Goal: Information Seeking & Learning: Learn about a topic

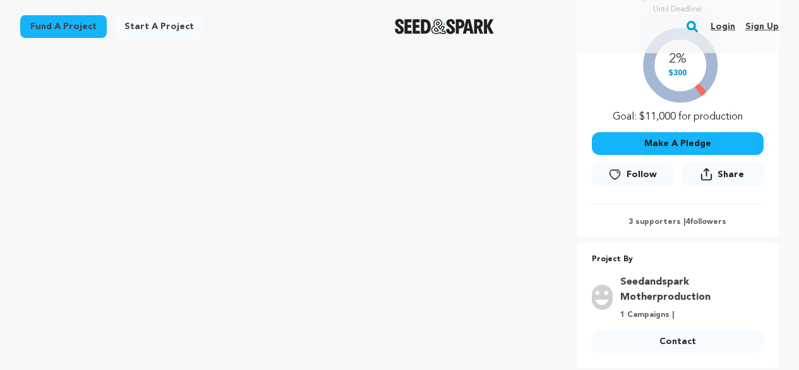
scroll to position [347, 0]
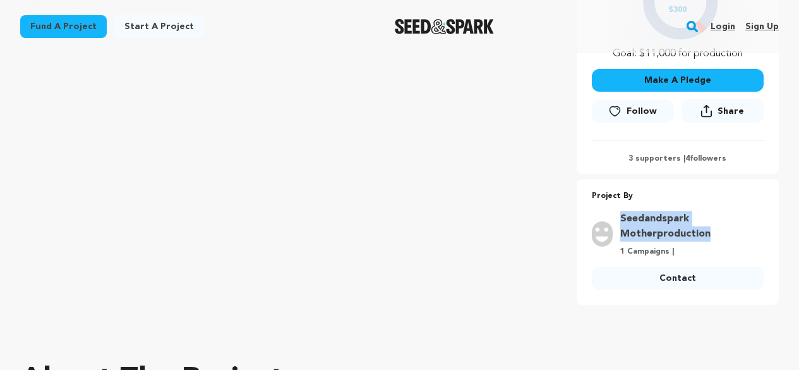
drag, startPoint x: 794, startPoint y: 229, endPoint x: 617, endPoint y: 215, distance: 176.8
copy link "Seedandspark Motherproduction"
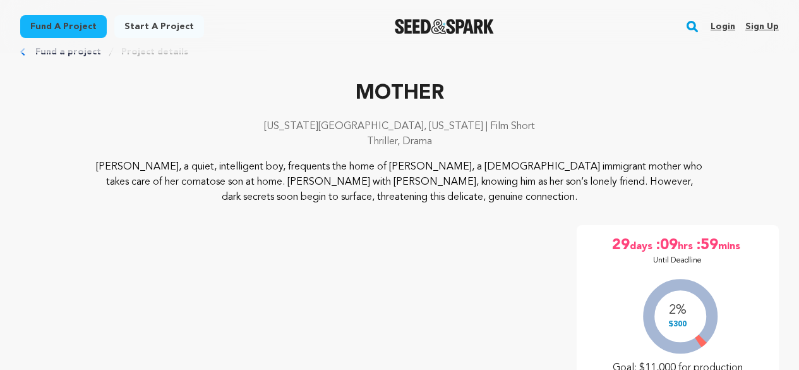
scroll to position [31, 0]
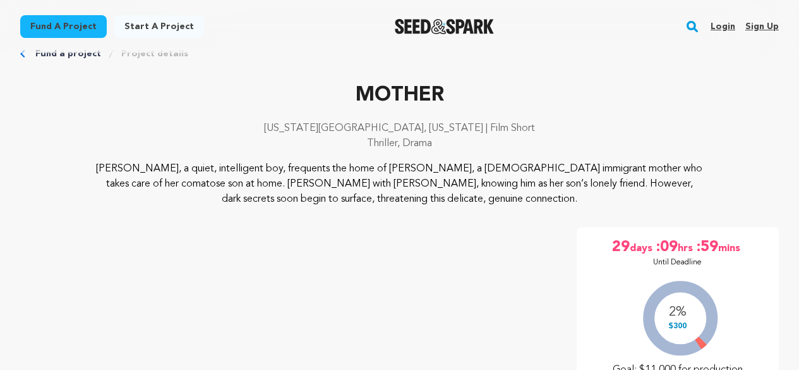
drag, startPoint x: 490, startPoint y: 138, endPoint x: 314, endPoint y: 133, distance: 175.8
click at [314, 133] on div "New York City, New York | Film Short Thriller, Drama" at bounding box center [399, 141] width 759 height 40
copy div "New York City, New York | Film Short Thriller, Drama"
click at [187, 135] on p "New York City, New York | Film Short" at bounding box center [399, 128] width 759 height 15
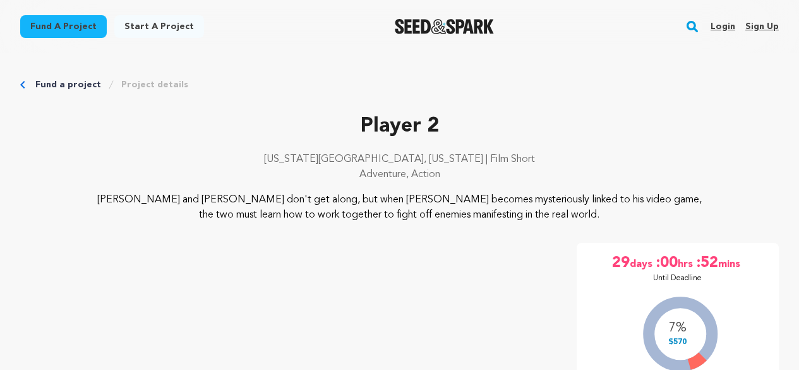
scroll to position [2176, 0]
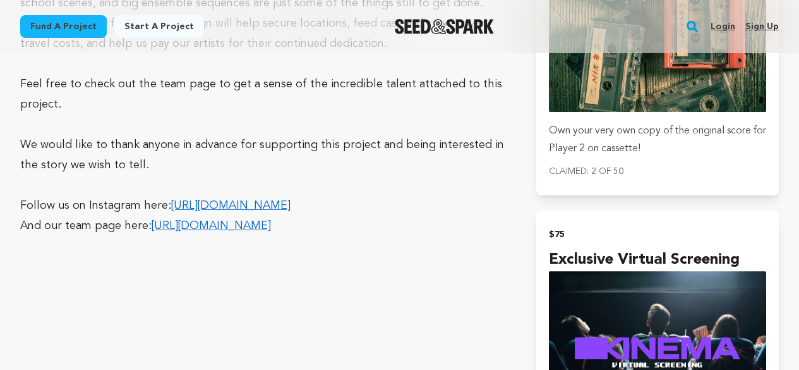
drag, startPoint x: 198, startPoint y: 186, endPoint x: 302, endPoint y: 4, distance: 210.0
click at [302, 4] on div "Fund a project Start a project Search Login Sign up Start a project" at bounding box center [399, 26] width 799 height 53
click at [225, 114] on p at bounding box center [263, 124] width 486 height 20
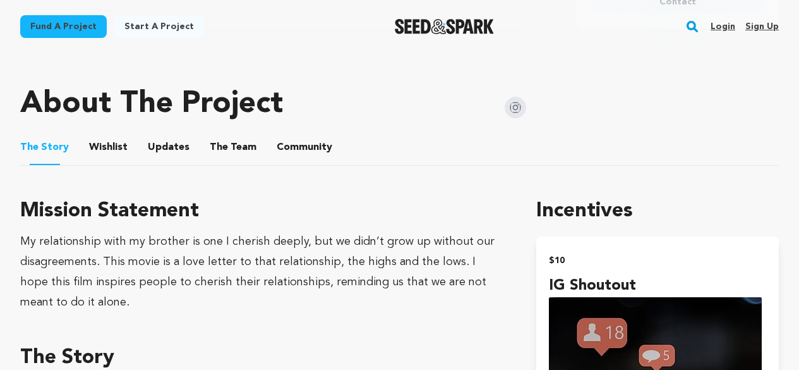
scroll to position [506, 0]
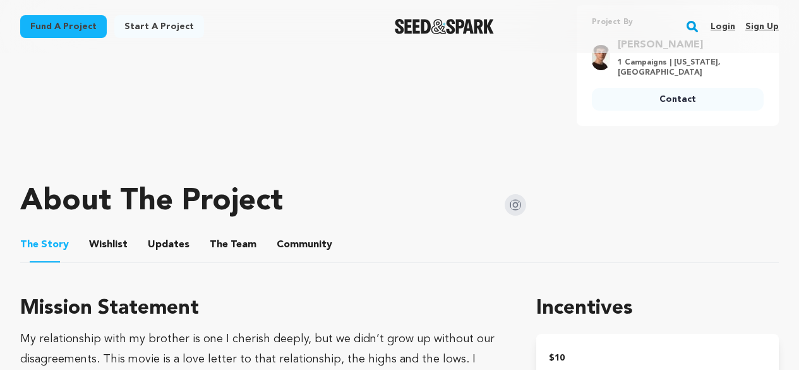
click at [507, 204] on img at bounding box center [515, 204] width 21 height 21
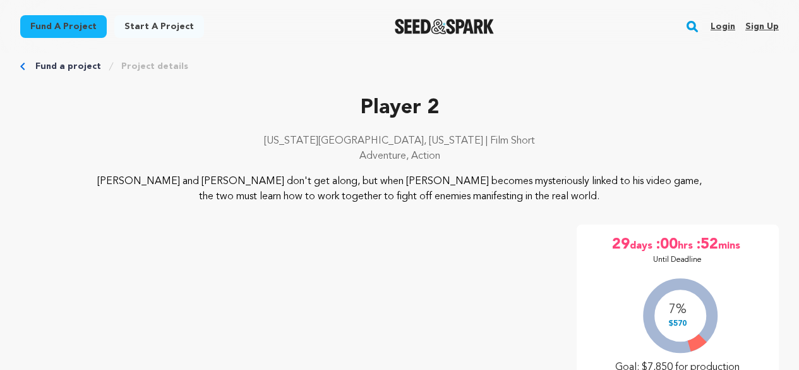
scroll to position [0, 0]
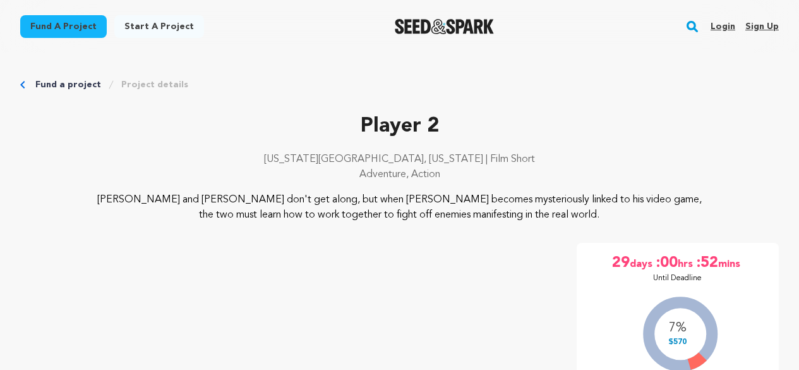
click at [258, 135] on p "Player 2" at bounding box center [399, 126] width 759 height 30
drag, startPoint x: 487, startPoint y: 170, endPoint x: 276, endPoint y: 143, distance: 212.8
click at [276, 143] on div "Player 2 New York City, New York | Film Short Adventure, Action" at bounding box center [399, 151] width 759 height 81
copy div "New York City, New York | Film Short Adventure, Action"
click at [242, 152] on p "New York City, New York | Film Short" at bounding box center [399, 159] width 759 height 15
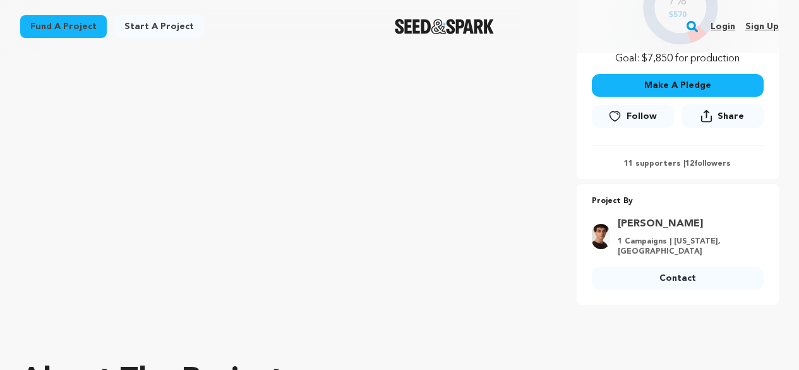
scroll to position [379, 0]
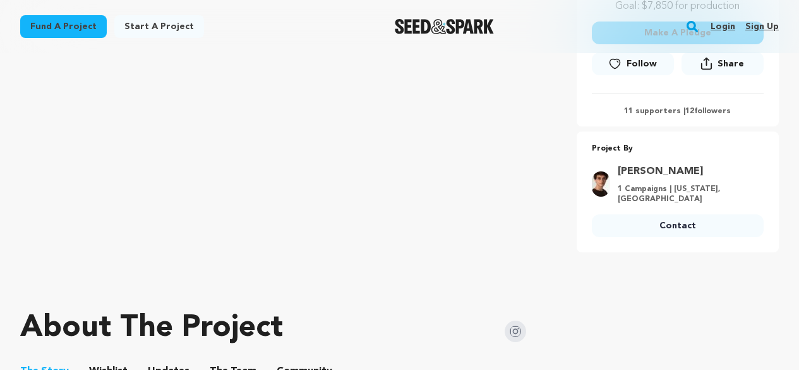
drag, startPoint x: 784, startPoint y: 138, endPoint x: 717, endPoint y: 172, distance: 74.9
drag, startPoint x: 742, startPoint y: 169, endPoint x: 647, endPoint y: 176, distance: 95.0
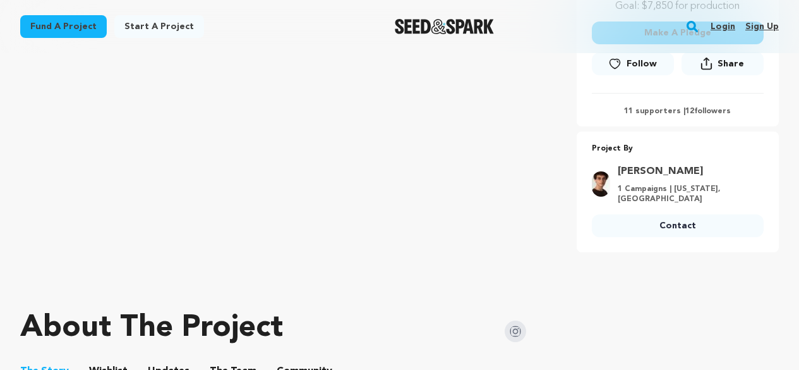
drag, startPoint x: 794, startPoint y: 174, endPoint x: 624, endPoint y: 167, distance: 170.7
copy link "Jeremy Cascamisi"
drag, startPoint x: 233, startPoint y: 295, endPoint x: 243, endPoint y: 279, distance: 19.3
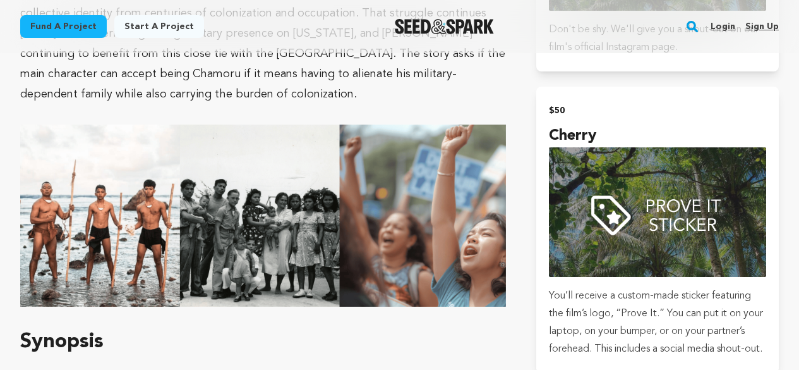
scroll to position [1074, 0]
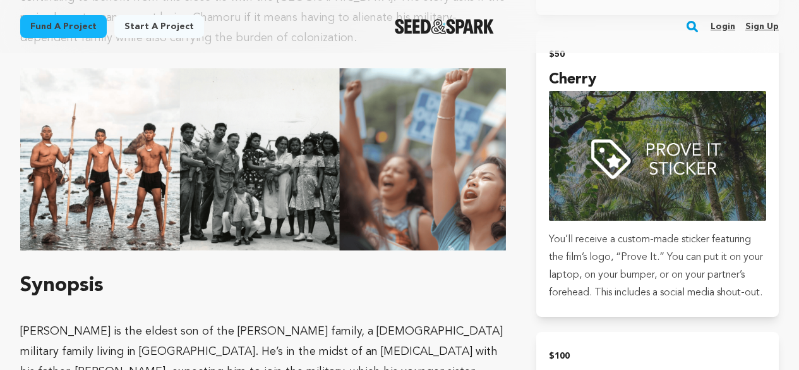
click at [576, 21] on div "Fund a project Start a project Search Login Sign up Start a project Fund a proj…" at bounding box center [389, 26] width 779 height 33
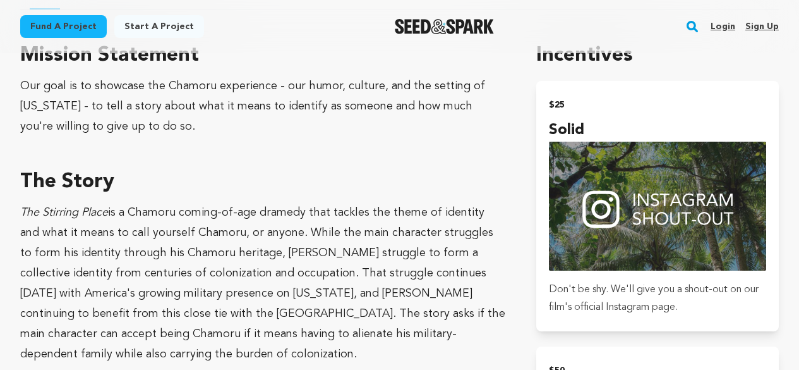
scroll to position [4250, 0]
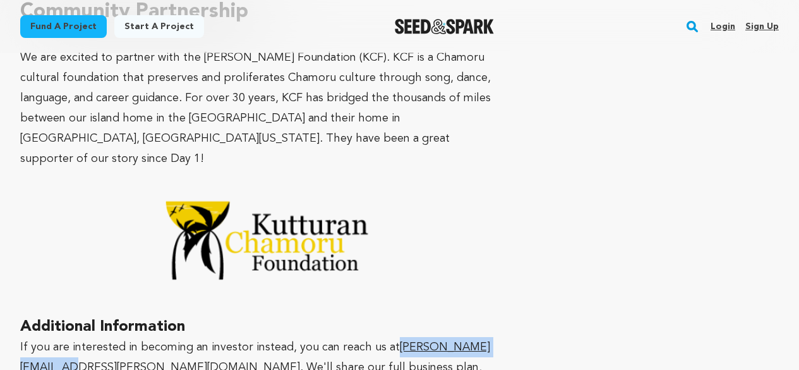
drag, startPoint x: 142, startPoint y: 189, endPoint x: 21, endPoint y: 186, distance: 121.4
click at [21, 341] on u "neil.tinkham@gmail.com" at bounding box center [255, 357] width 470 height 32
copy u "neil.tinkham@gmail.com"
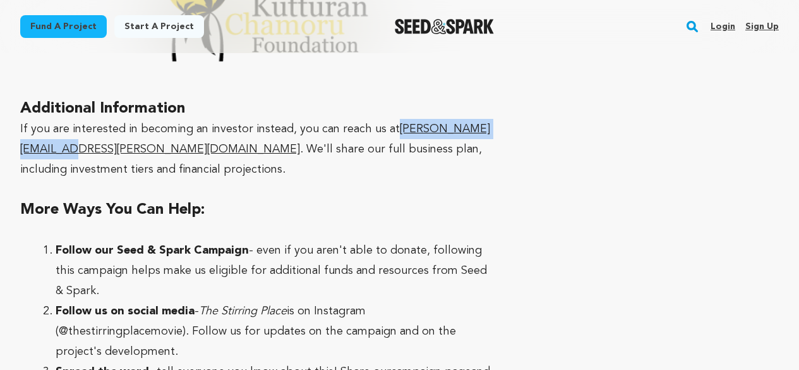
scroll to position [4503, 0]
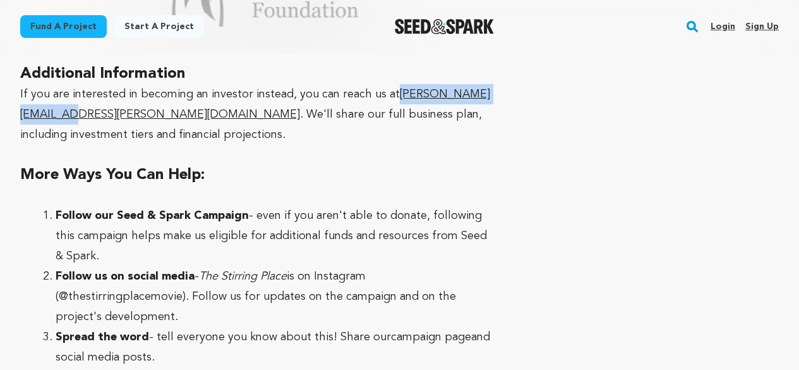
click at [261, 327] on li "Spread the word - tell everyone you know about this! Share our campaign page an…" at bounding box center [273, 347] width 435 height 40
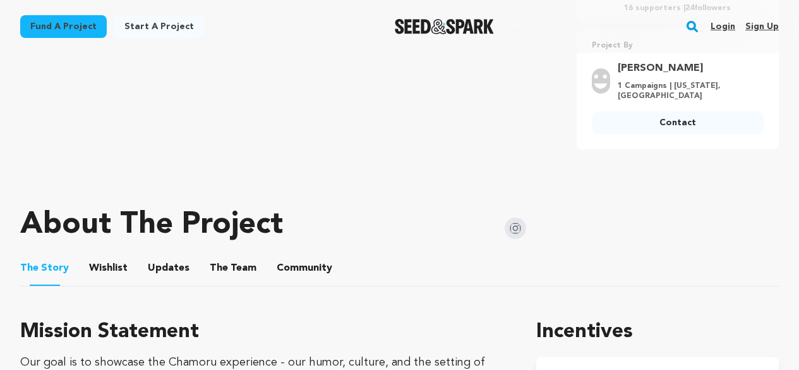
scroll to position [481, 0]
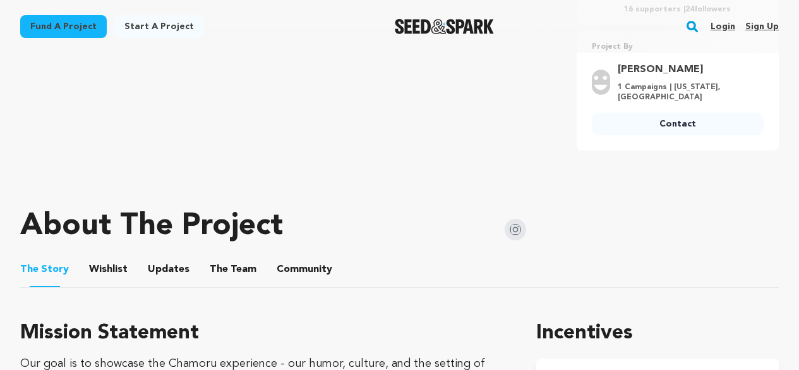
click at [519, 230] on img at bounding box center [515, 229] width 21 height 21
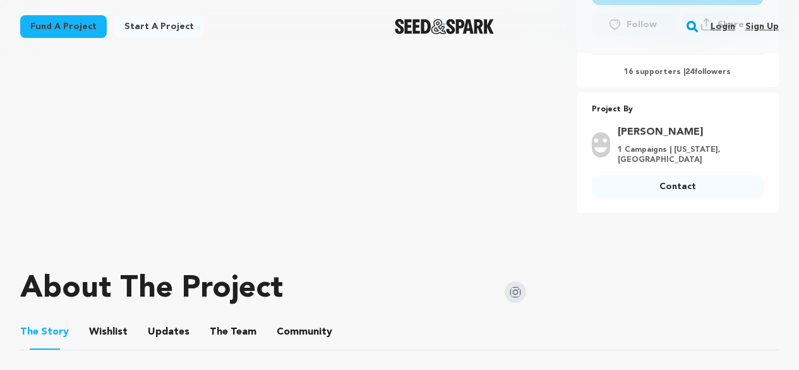
scroll to position [418, 0]
drag, startPoint x: 748, startPoint y: 142, endPoint x: 621, endPoint y: 135, distance: 126.6
click at [621, 135] on div "Neil Tinkham 1 Campaigns | California, United States" at bounding box center [687, 145] width 154 height 40
copy link "Neil Tinkham"
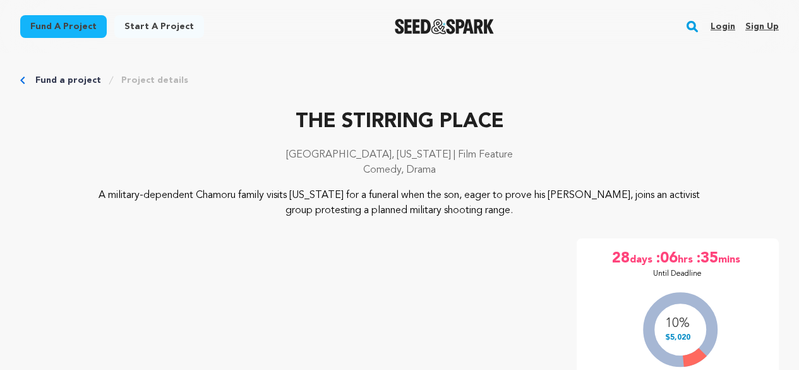
scroll to position [0, 0]
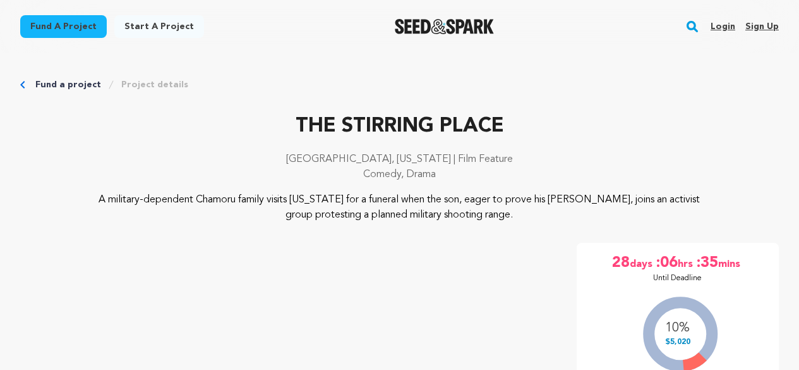
drag, startPoint x: 461, startPoint y: 173, endPoint x: 303, endPoint y: 160, distance: 158.5
click at [303, 160] on div "Los Angeles, California | Film Feature Comedy, Drama" at bounding box center [399, 172] width 759 height 40
copy div "Los Angeles, California | Film Feature Comedy, Drama"
click at [175, 132] on p "THE STIRRING PLACE" at bounding box center [399, 126] width 759 height 30
drag, startPoint x: 215, startPoint y: 146, endPoint x: 286, endPoint y: 157, distance: 71.1
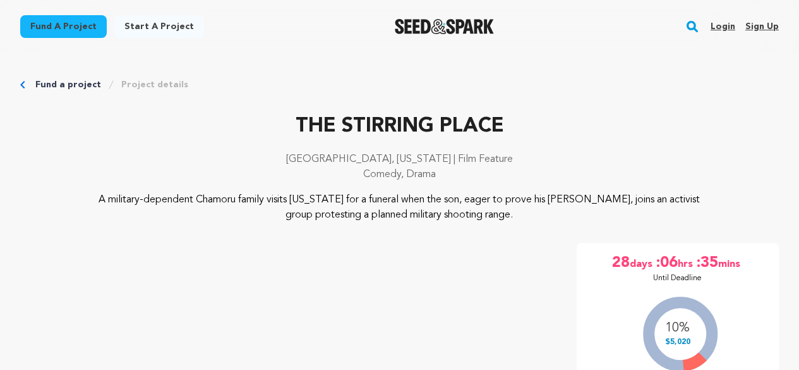
click at [215, 146] on div "THE STIRRING PLACE Los Angeles, California | Film Feature Comedy, Drama" at bounding box center [399, 151] width 759 height 81
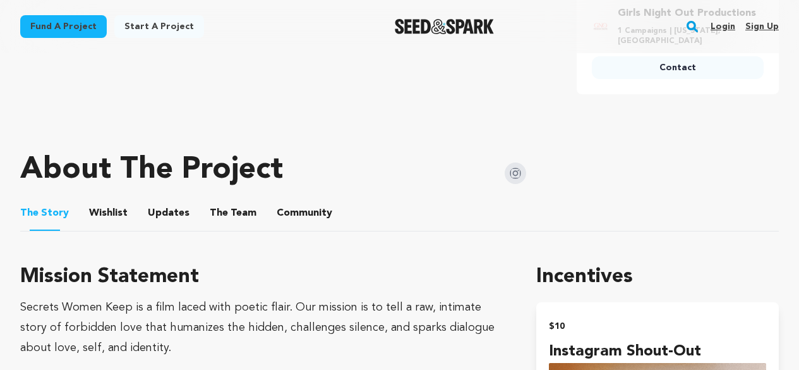
scroll to position [569, 0]
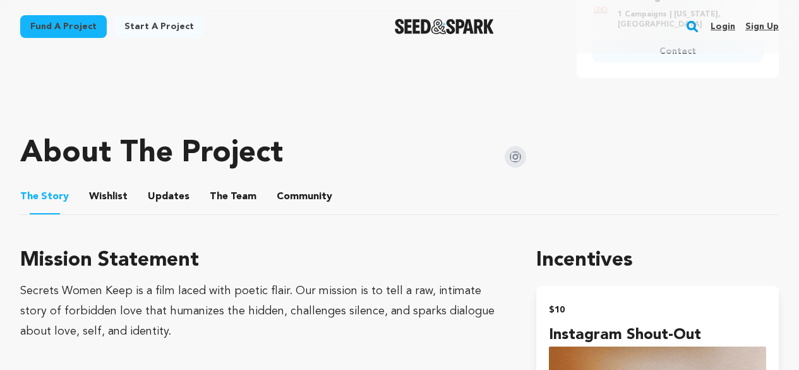
click at [515, 159] on img at bounding box center [515, 156] width 21 height 21
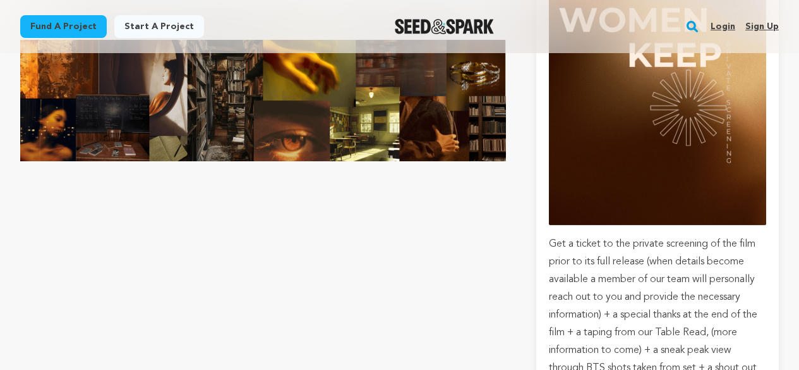
scroll to position [2954, 0]
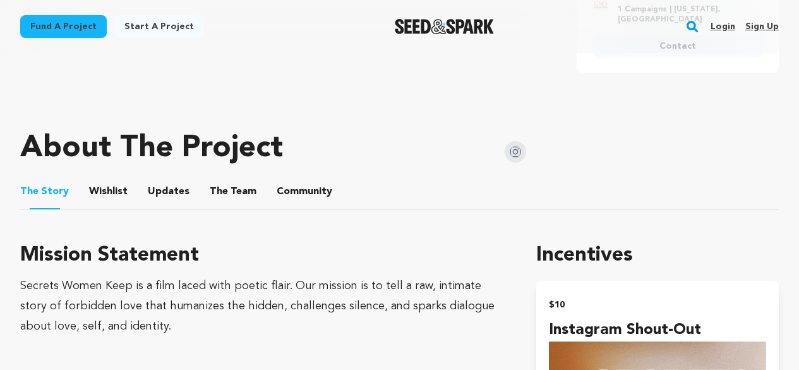
scroll to position [489, 0]
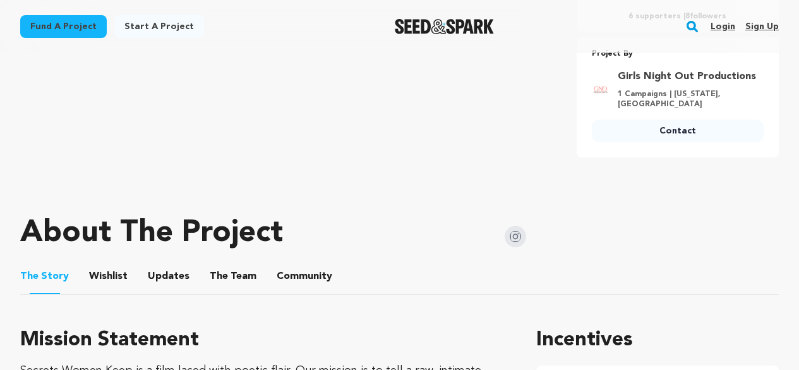
click at [157, 214] on div "About The Project" at bounding box center [273, 233] width 506 height 51
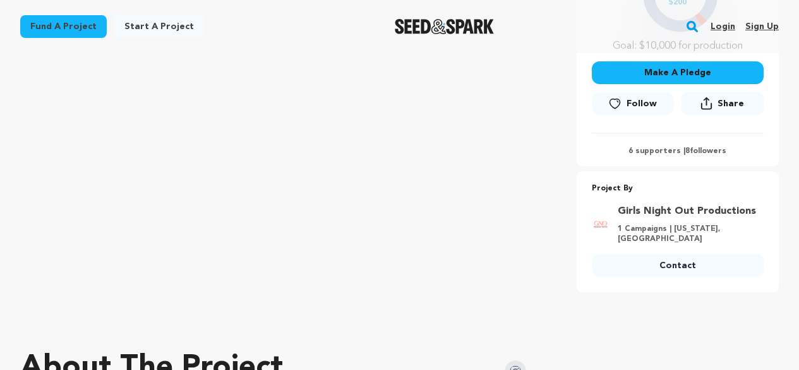
scroll to position [363, 0]
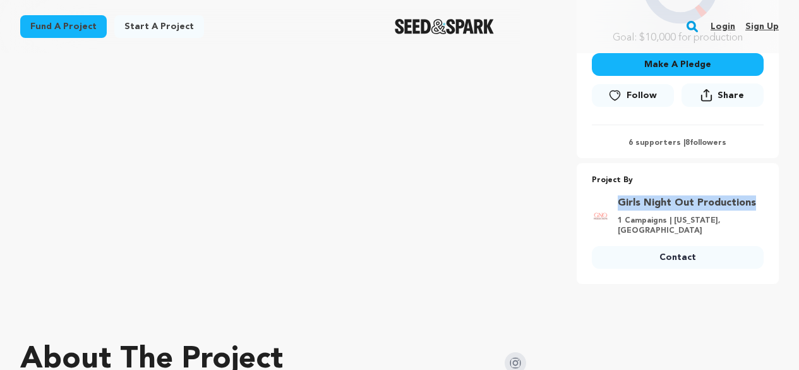
drag, startPoint x: 780, startPoint y: 223, endPoint x: 626, endPoint y: 204, distance: 154.7
copy link "Girls Night Out Productions"
click at [103, 324] on div at bounding box center [399, 314] width 759 height 20
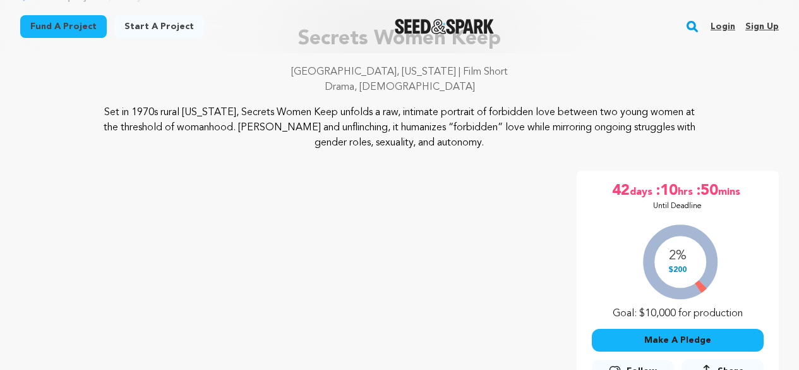
scroll to position [0, 0]
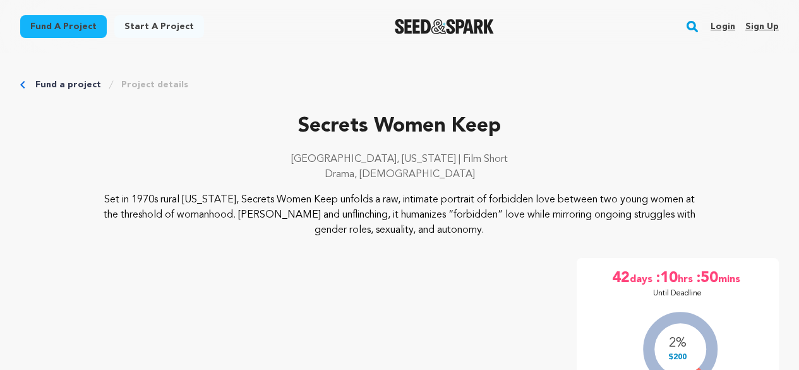
drag, startPoint x: 444, startPoint y: 177, endPoint x: 326, endPoint y: 165, distance: 118.8
click at [326, 165] on div "[GEOGRAPHIC_DATA], [US_STATE] | Film Short Drama, [DEMOGRAPHIC_DATA]" at bounding box center [399, 172] width 759 height 40
copy div "[GEOGRAPHIC_DATA], [US_STATE] | Film Short Drama, [DEMOGRAPHIC_DATA]"
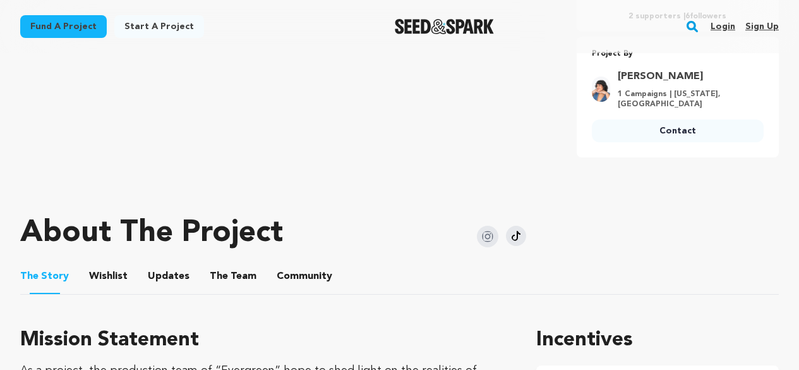
scroll to position [632, 0]
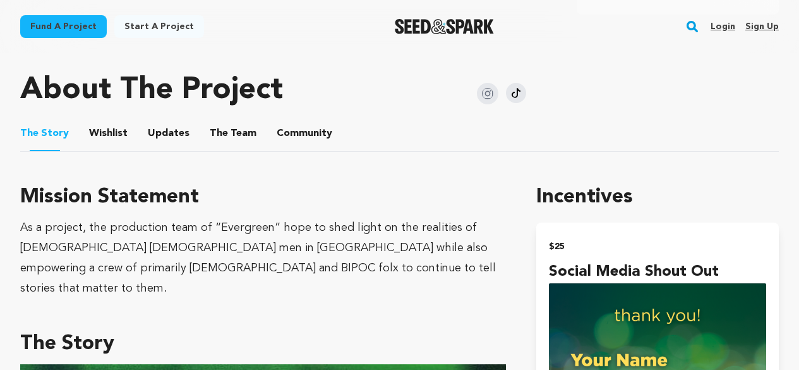
click at [487, 90] on img at bounding box center [487, 93] width 21 height 21
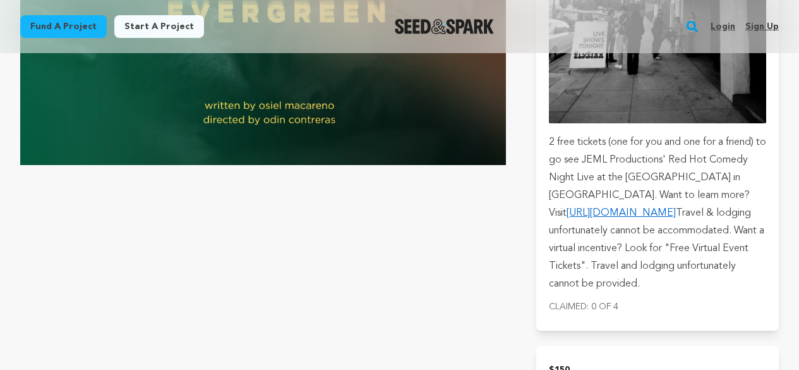
scroll to position [3097, 0]
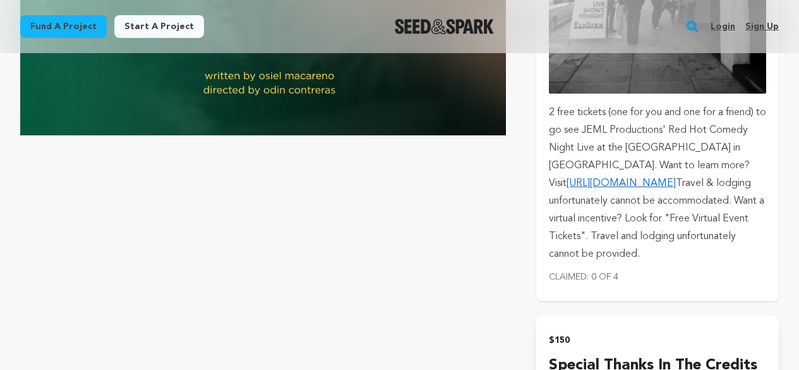
click at [662, 181] on link "https://redhotcomedy.start.page/" at bounding box center [621, 183] width 109 height 10
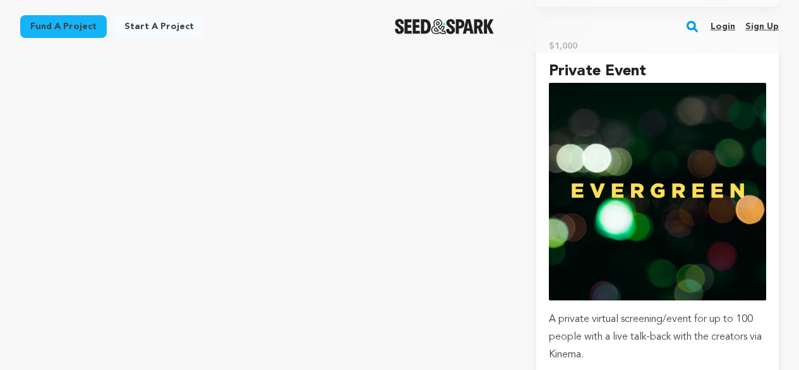
scroll to position [4360, 0]
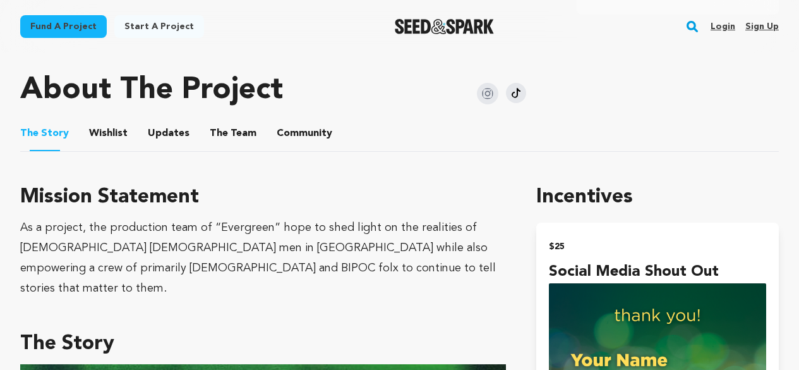
scroll to position [316, 0]
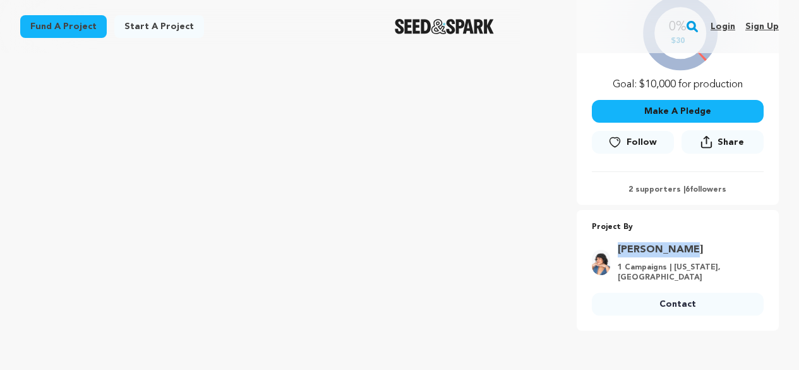
drag, startPoint x: 791, startPoint y: 238, endPoint x: 626, endPoint y: 249, distance: 165.3
copy link "Cortez Mayra"
drag, startPoint x: 205, startPoint y: 343, endPoint x: 197, endPoint y: 343, distance: 8.2
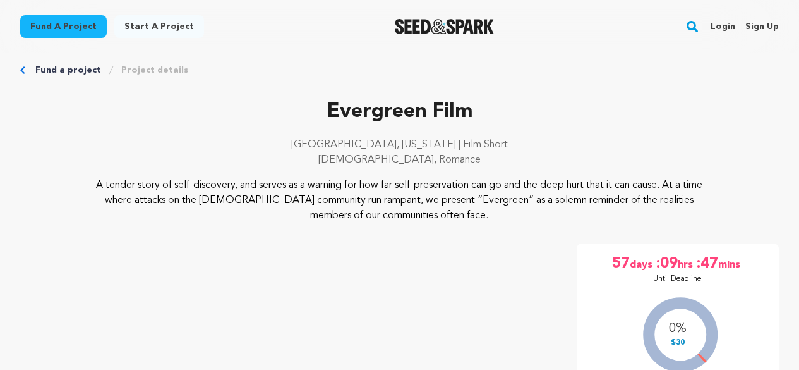
scroll to position [0, 0]
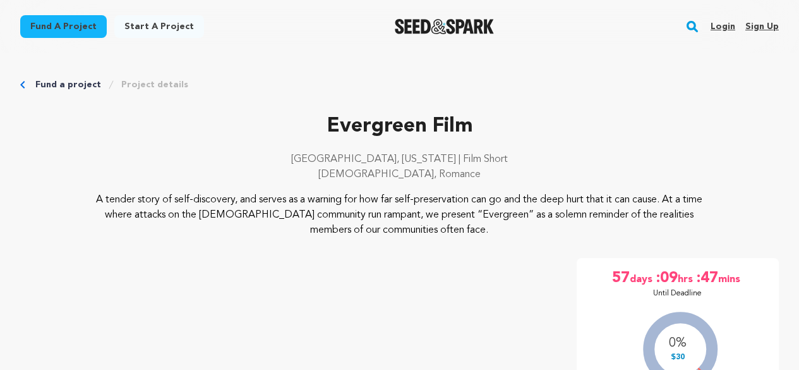
click at [240, 133] on p "Evergreen Film" at bounding box center [399, 126] width 759 height 30
drag, startPoint x: 475, startPoint y: 184, endPoint x: 317, endPoint y: 157, distance: 160.8
click at [317, 157] on div "Los Angeles, California | Film Short LGBTQ, Romance" at bounding box center [399, 172] width 759 height 40
copy div "Los Angeles, California | Film Short LGBTQ, Romance"
click at [281, 187] on div "Los Angeles, California | Film Short LGBTQ, Romance" at bounding box center [399, 172] width 759 height 40
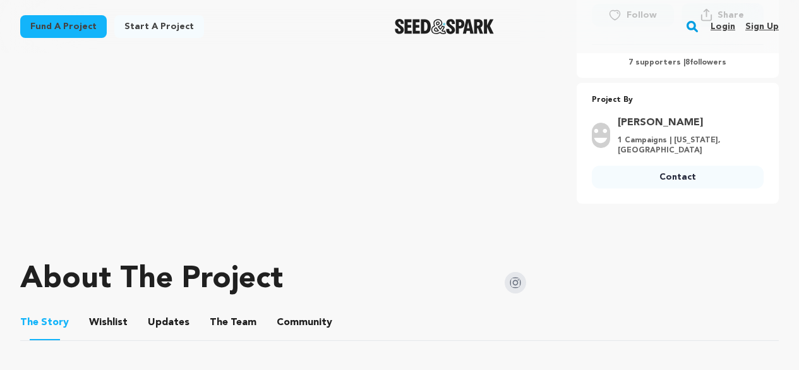
scroll to position [442, 0]
click at [514, 287] on img at bounding box center [515, 282] width 21 height 21
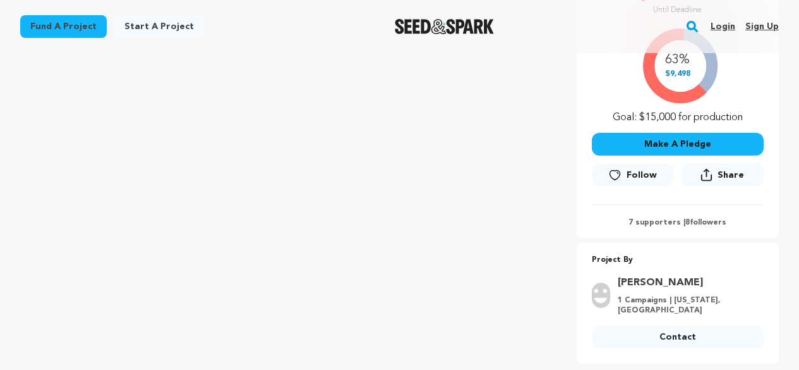
scroll to position [379, 0]
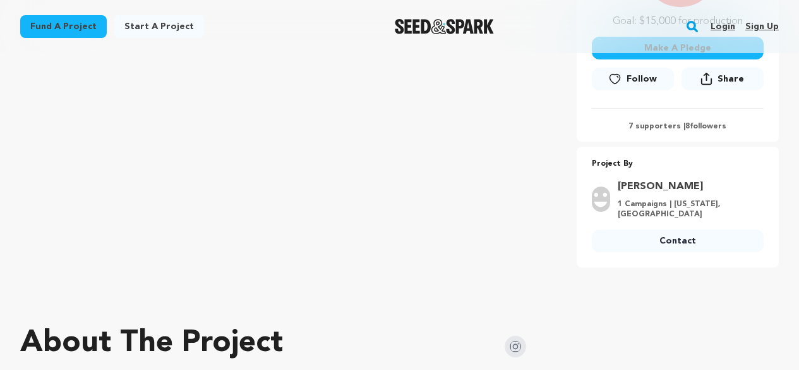
drag, startPoint x: 790, startPoint y: 171, endPoint x: 682, endPoint y: 181, distance: 108.6
drag, startPoint x: 775, startPoint y: 184, endPoint x: 626, endPoint y: 186, distance: 149.2
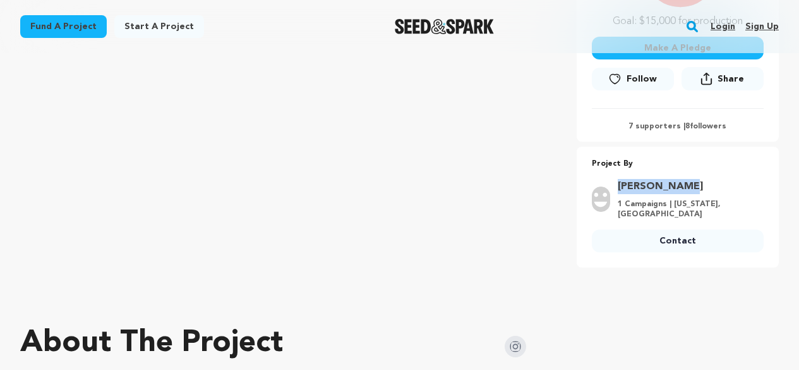
copy link "Claire James"
click at [321, 290] on div at bounding box center [399, 298] width 759 height 20
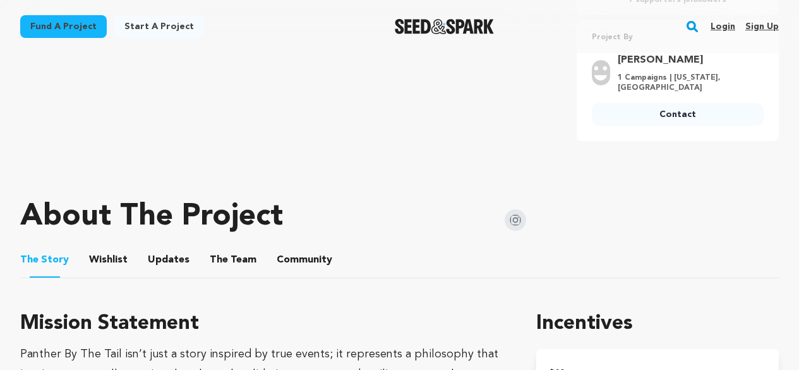
scroll to position [190, 0]
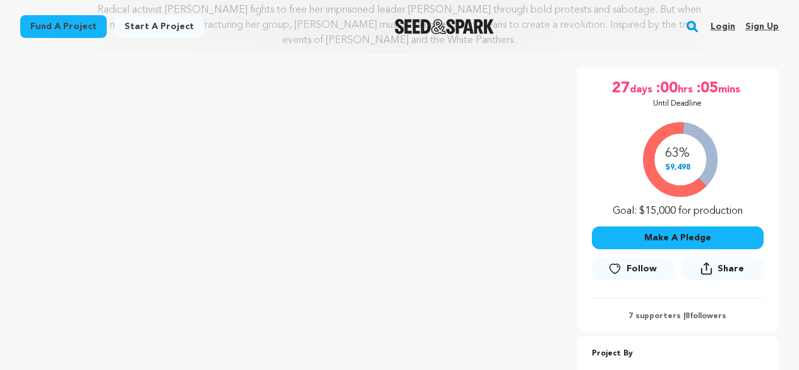
click at [282, 52] on div "Fund a project Start a project Search Login Sign up Start a project" at bounding box center [399, 26] width 799 height 53
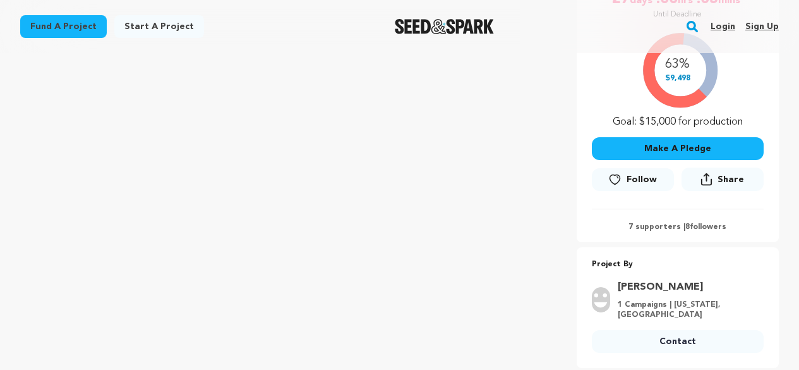
scroll to position [0, 0]
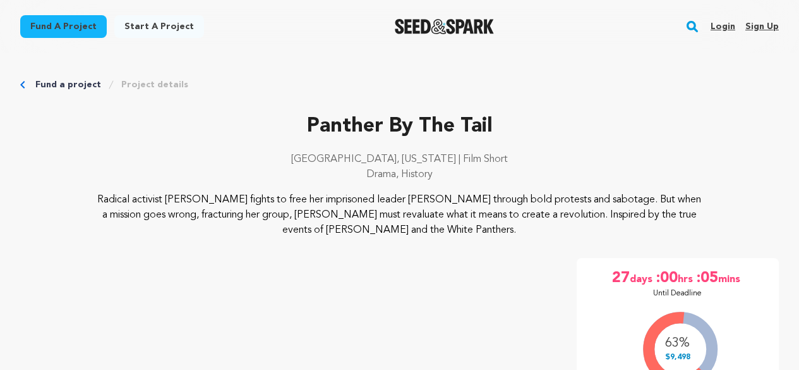
drag, startPoint x: 447, startPoint y: 169, endPoint x: 322, endPoint y: 154, distance: 126.0
click at [322, 154] on div "Ann Arbor, Michigan | Film Short Drama, History" at bounding box center [399, 172] width 759 height 40
copy div "Ann Arbor, Michigan | Film Short Drama, History"
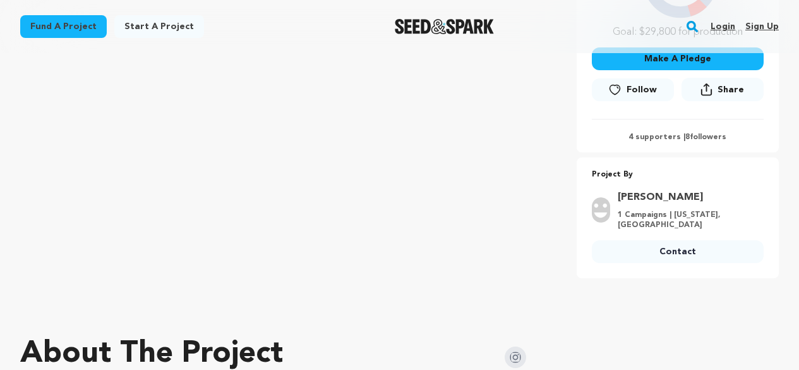
scroll to position [483, 0]
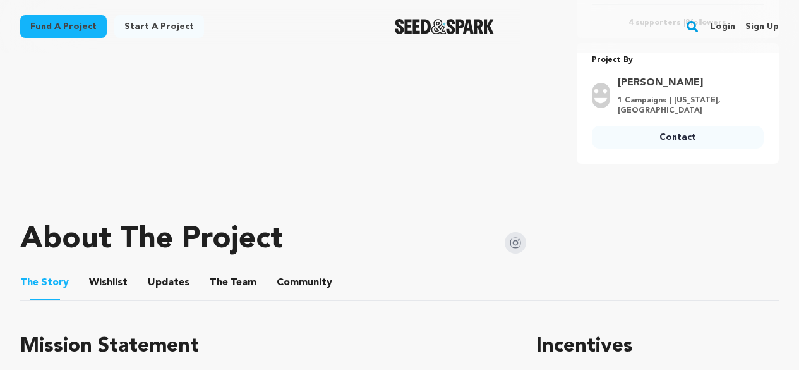
click at [516, 242] on img at bounding box center [515, 242] width 21 height 21
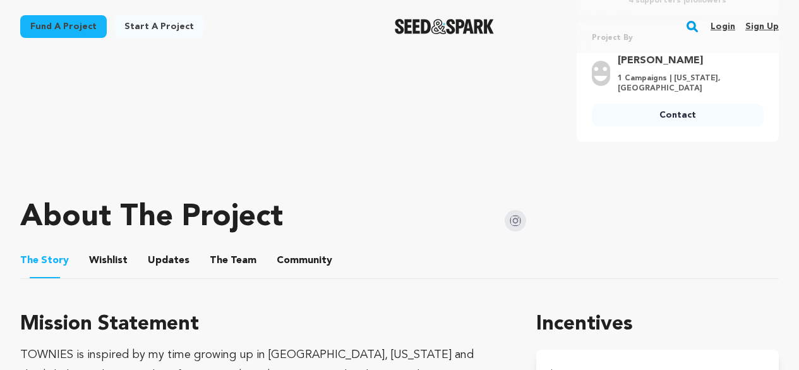
scroll to position [427, 0]
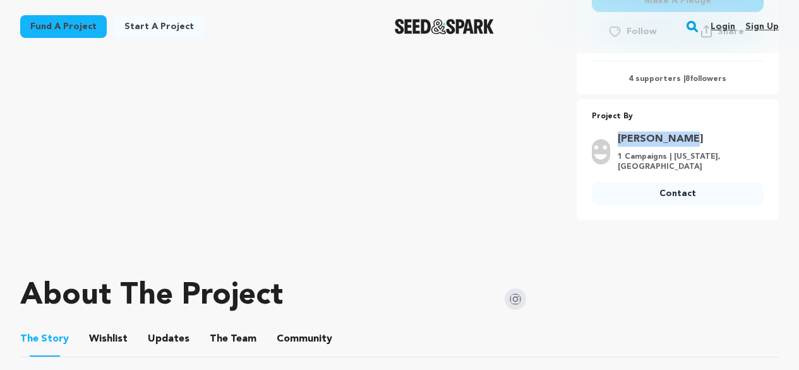
drag, startPoint x: 771, startPoint y: 131, endPoint x: 622, endPoint y: 131, distance: 148.5
copy link "Callum Adams"
click at [80, 338] on ul "The Story The Story Wishlist Wishlist Updates Updates The Team The Team Communi…" at bounding box center [399, 339] width 759 height 36
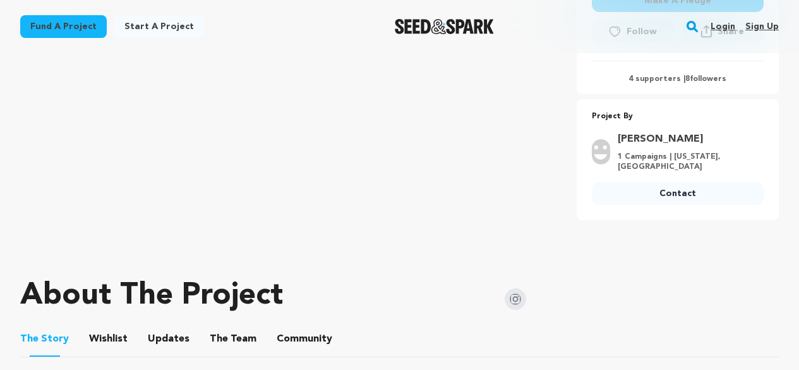
click at [95, 339] on button "Wishlist" at bounding box center [109, 341] width 30 height 30
click at [47, 332] on button "The Story" at bounding box center [45, 341] width 30 height 30
click at [55, 339] on button "The Story" at bounding box center [45, 341] width 30 height 32
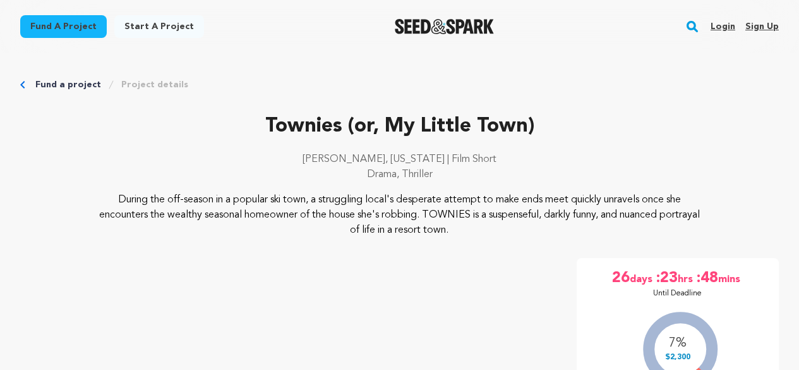
click at [202, 140] on p "Townies (or, My Little Town)" at bounding box center [399, 126] width 759 height 30
drag, startPoint x: 444, startPoint y: 175, endPoint x: 330, endPoint y: 161, distance: 115.2
click at [330, 161] on div "Stowe, Vermont | Film Short Drama, Thriller" at bounding box center [399, 172] width 759 height 40
copy div "Stowe, Vermont | Film Short Drama, Thriller"
drag, startPoint x: 219, startPoint y: 154, endPoint x: 281, endPoint y: 61, distance: 112.2
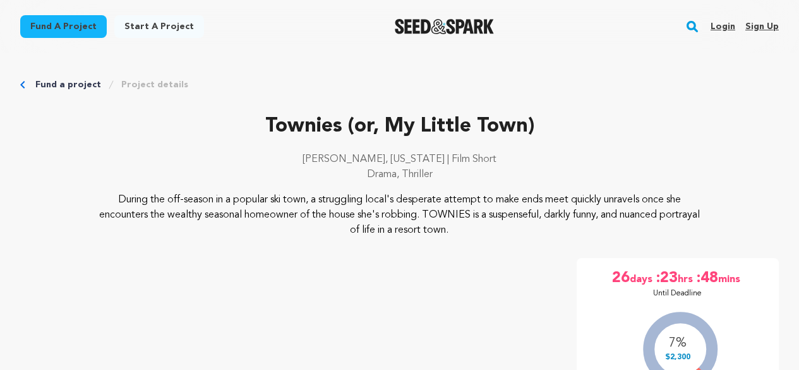
click at [219, 154] on p "Stowe, Vermont | Film Short" at bounding box center [399, 159] width 759 height 15
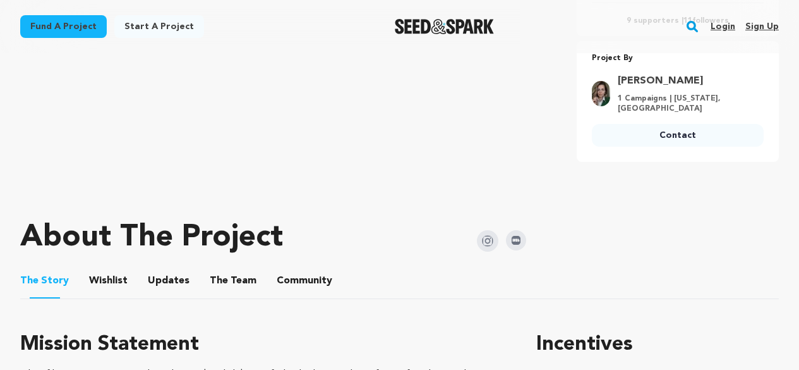
scroll to position [506, 0]
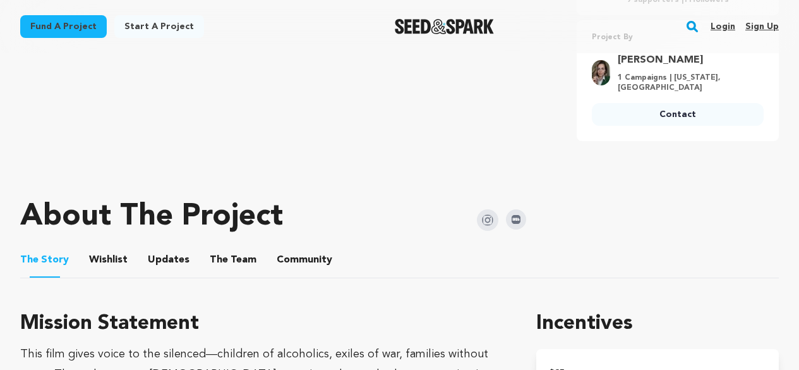
click at [482, 227] on img at bounding box center [487, 219] width 21 height 21
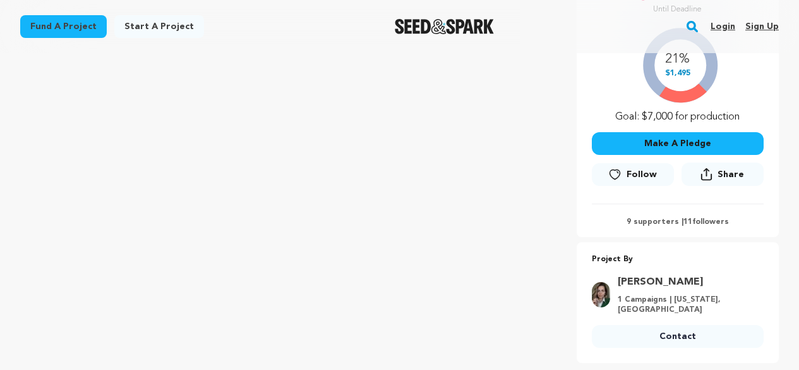
scroll to position [316, 0]
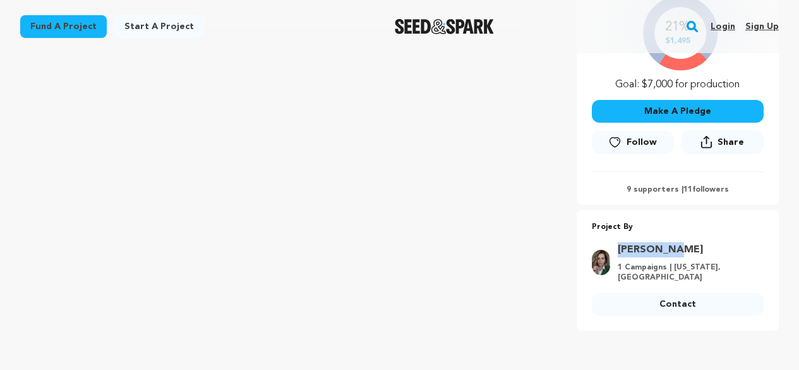
drag, startPoint x: 782, startPoint y: 244, endPoint x: 625, endPoint y: 252, distance: 157.6
copy link "[PERSON_NAME]"
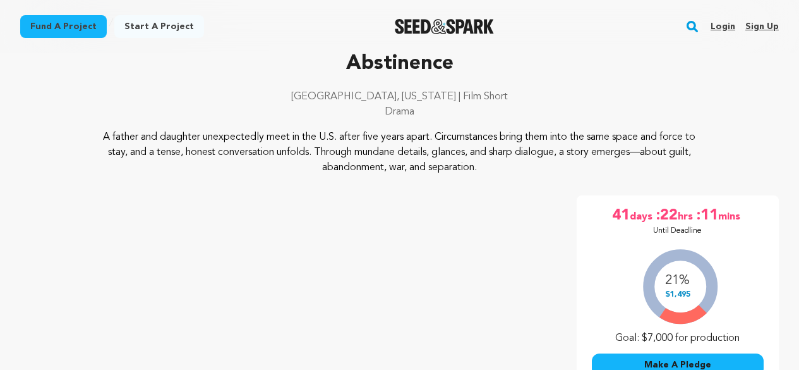
scroll to position [0, 0]
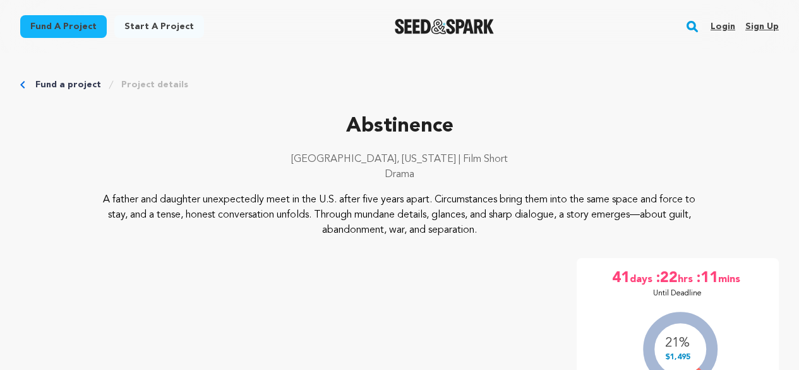
drag, startPoint x: 483, startPoint y: 172, endPoint x: 309, endPoint y: 147, distance: 176.1
click at [309, 147] on div "Abstinence [GEOGRAPHIC_DATA], [US_STATE] | Film Short Drama" at bounding box center [399, 151] width 759 height 81
copy div "[GEOGRAPHIC_DATA], [US_STATE] | Film Short Drama"
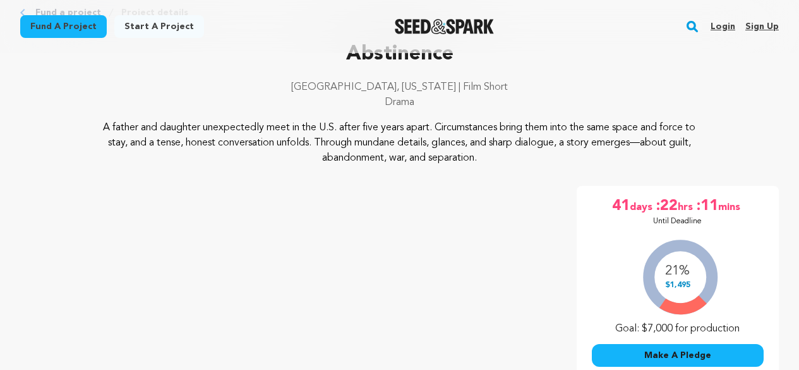
scroll to position [63, 0]
